Goal: Check status: Check status

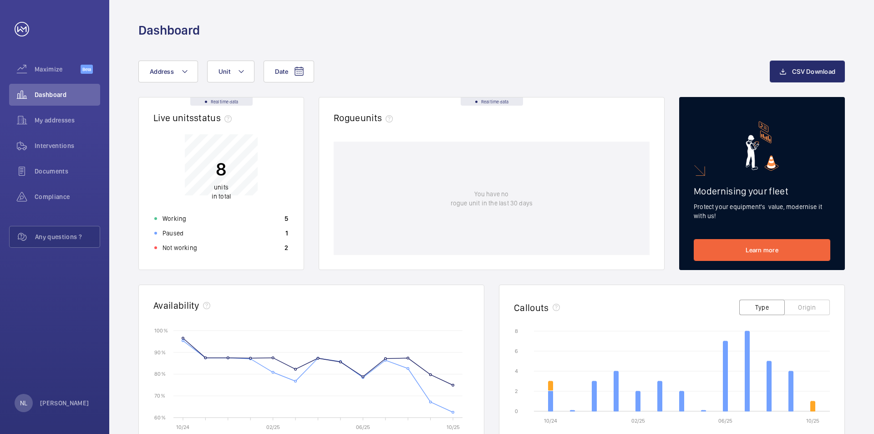
click at [219, 150] on div "8 units in total" at bounding box center [221, 174] width 19 height 52
click at [177, 244] on p "Not working" at bounding box center [179, 247] width 35 height 9
